Goal: Information Seeking & Learning: Learn about a topic

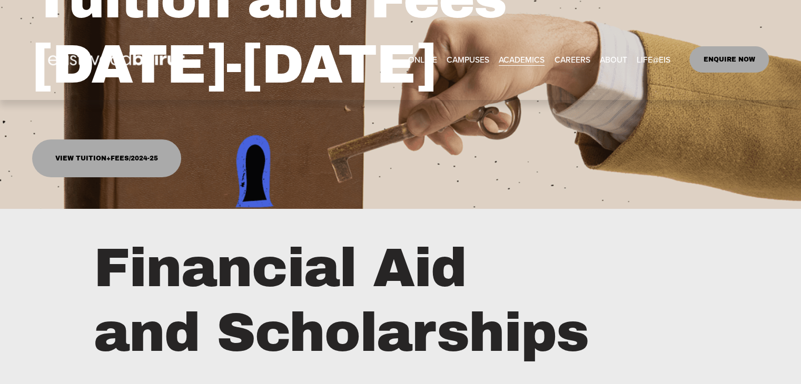
click at [137, 154] on link "View Tuition+Fees/2024-25" at bounding box center [106, 158] width 149 height 37
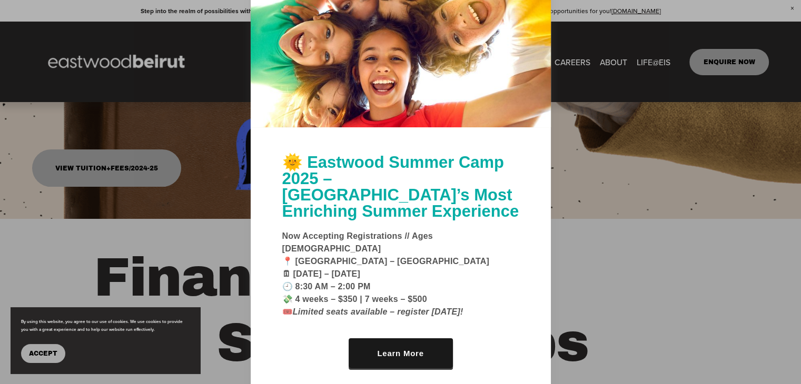
scroll to position [105, 0]
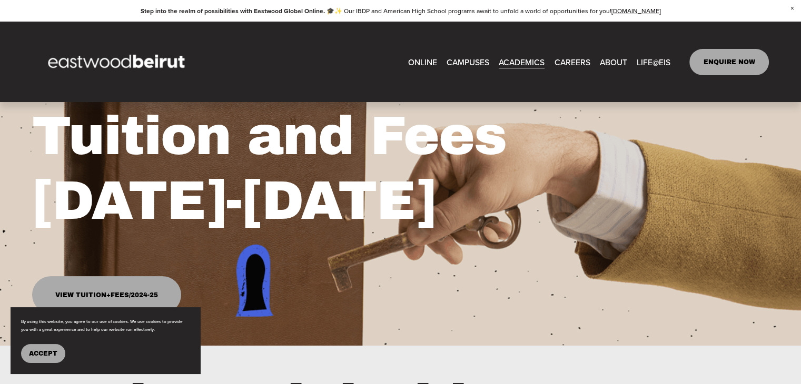
click at [0, 0] on span "Tuition & Financial Aid" at bounding box center [0, 0] width 0 height 0
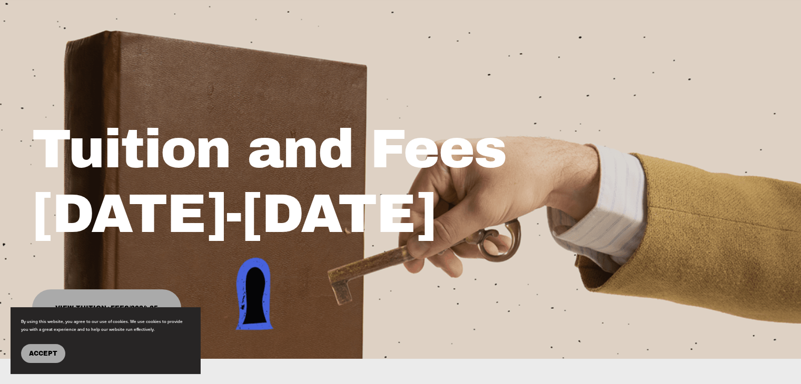
scroll to position [211, 0]
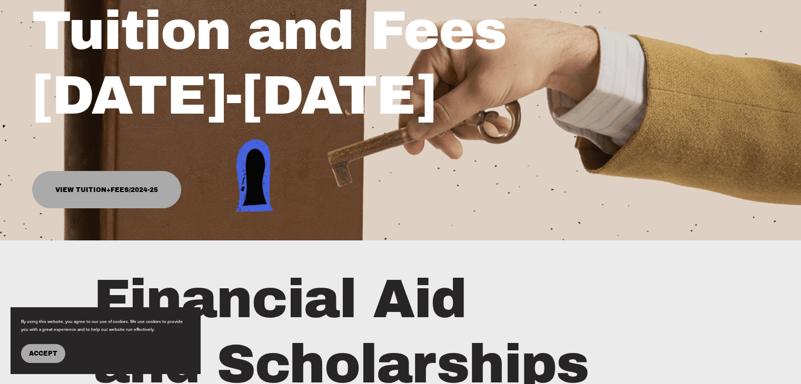
drag, startPoint x: 33, startPoint y: 354, endPoint x: 51, endPoint y: 333, distance: 27.3
click at [33, 354] on span "Accept" at bounding box center [43, 353] width 28 height 7
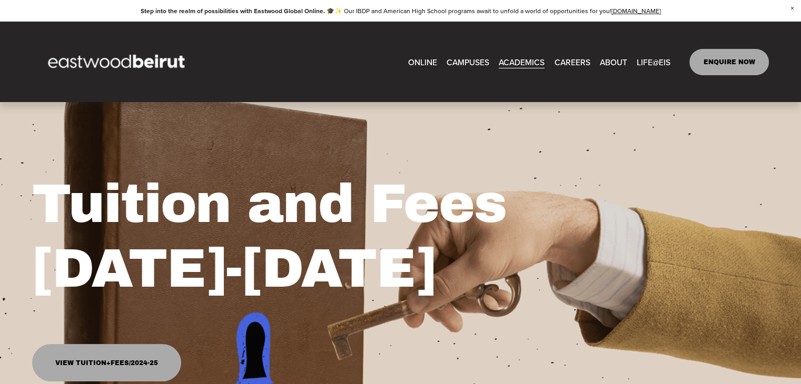
scroll to position [0, 0]
